Goal: Check status: Check status

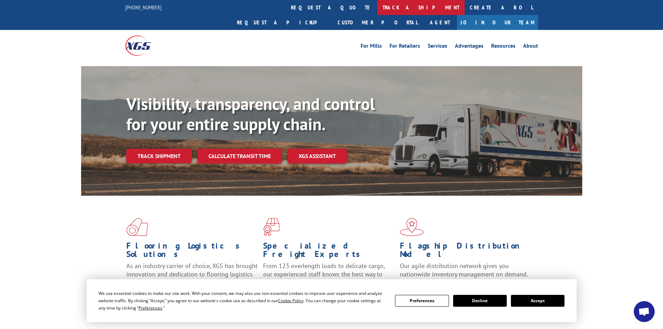
click at [377, 9] on link "track a shipment" at bounding box center [420, 7] width 87 height 15
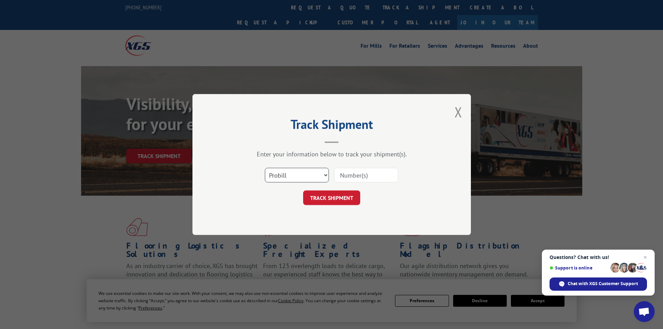
click at [297, 174] on select "Select category... Probill BOL PO" at bounding box center [297, 175] width 64 height 15
select select "bol"
click at [265, 168] on select "Select category... Probill BOL PO" at bounding box center [297, 175] width 64 height 15
click at [351, 173] on input at bounding box center [366, 175] width 64 height 15
paste input "468984"
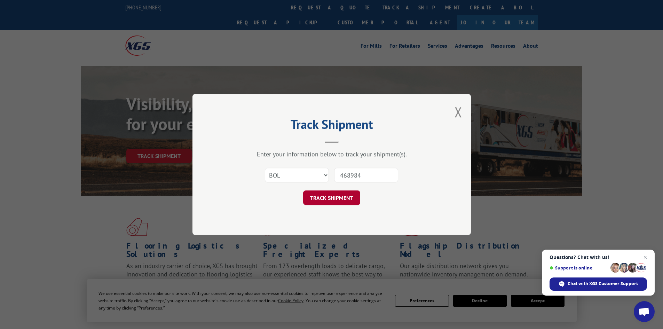
type input "468984"
click at [328, 198] on button "TRACK SHIPMENT" at bounding box center [331, 197] width 57 height 15
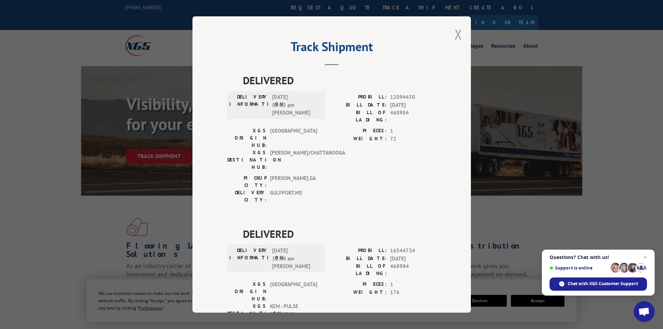
drag, startPoint x: 455, startPoint y: 34, endPoint x: 392, endPoint y: 4, distance: 70.0
click at [455, 33] on button "Close modal" at bounding box center [458, 34] width 8 height 18
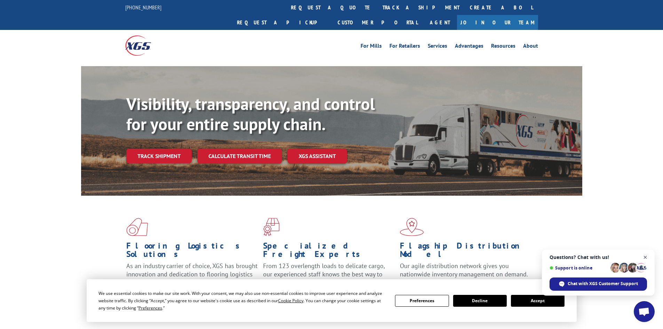
click at [643, 256] on span "Close chat" at bounding box center [645, 257] width 9 height 9
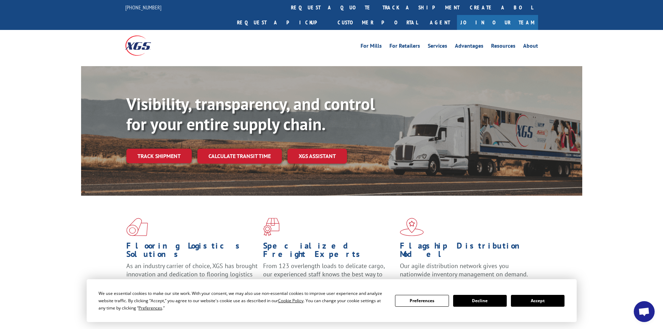
click at [533, 302] on button "Accept" at bounding box center [538, 301] width 54 height 12
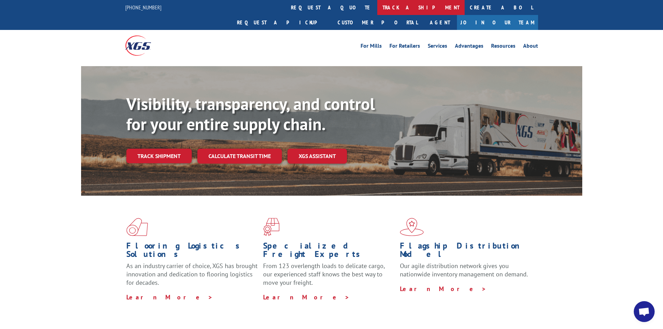
click at [377, 6] on link "track a shipment" at bounding box center [420, 7] width 87 height 15
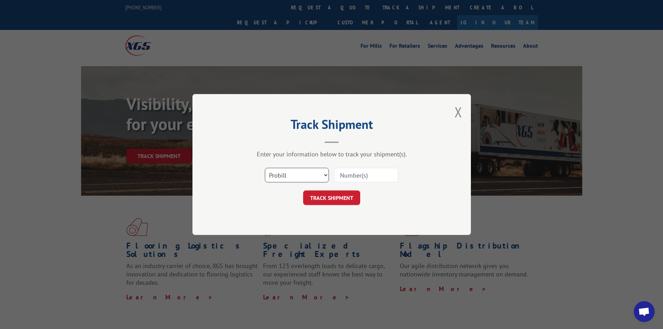
click at [287, 175] on select "Select category... Probill BOL PO" at bounding box center [297, 175] width 64 height 15
select select "bol"
click at [265, 168] on select "Select category... Probill BOL PO" at bounding box center [297, 175] width 64 height 15
click at [349, 173] on input at bounding box center [366, 175] width 64 height 15
paste input "468984"
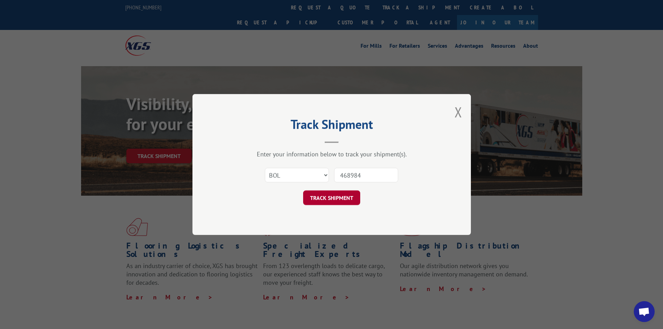
type input "468984"
click at [334, 196] on button "TRACK SHIPMENT" at bounding box center [331, 197] width 57 height 15
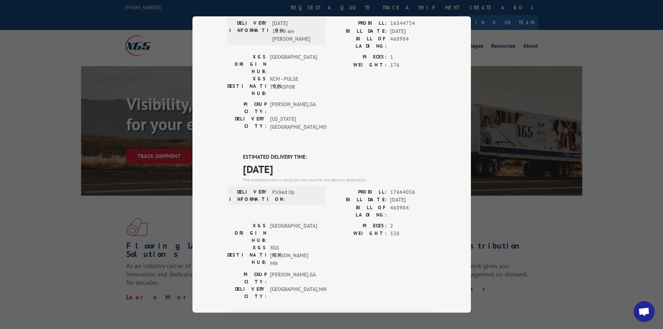
scroll to position [246, 0]
